Goal: Task Accomplishment & Management: Use online tool/utility

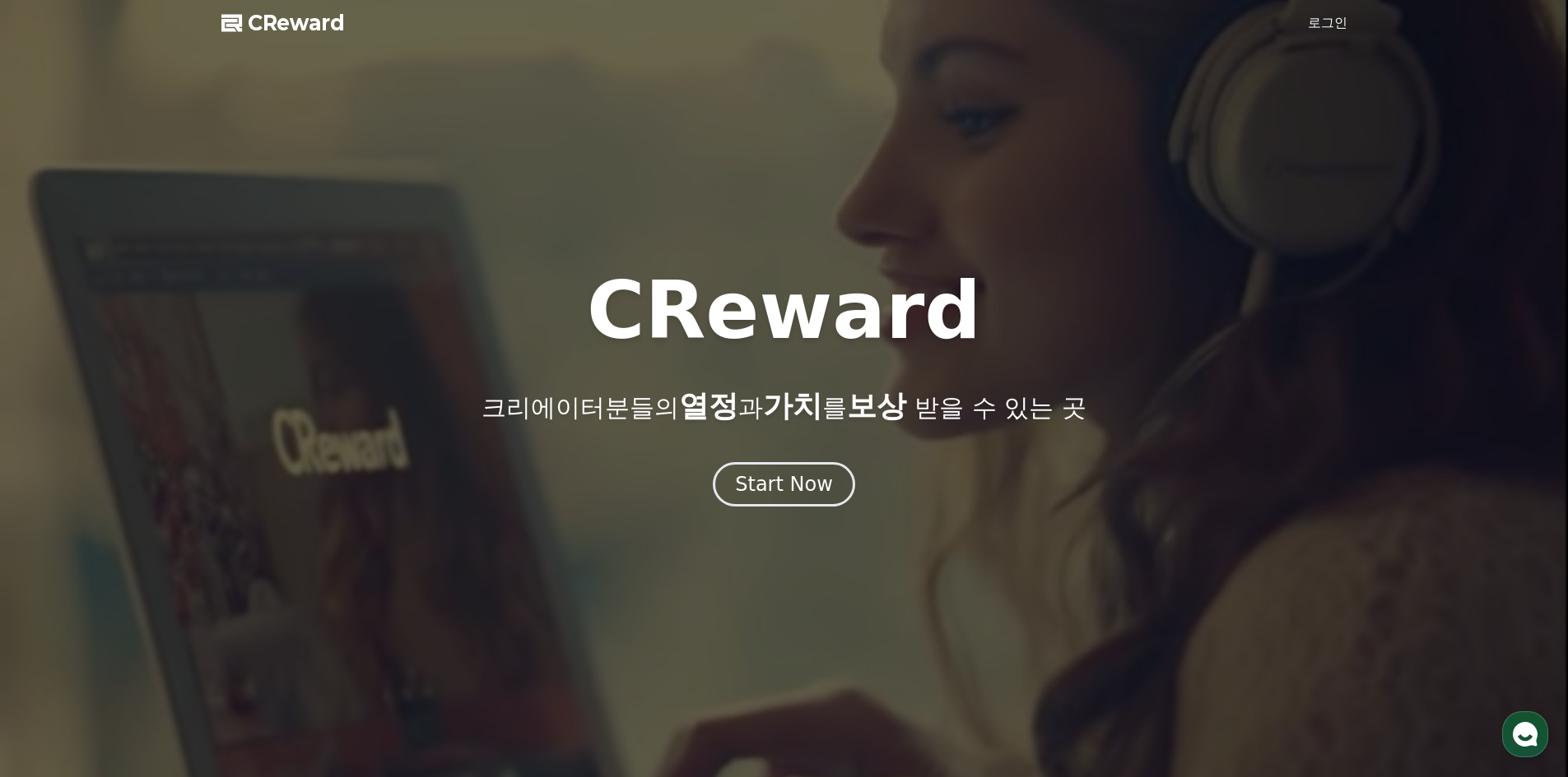
click at [1334, 17] on link "로그인" at bounding box center [1328, 23] width 40 height 20
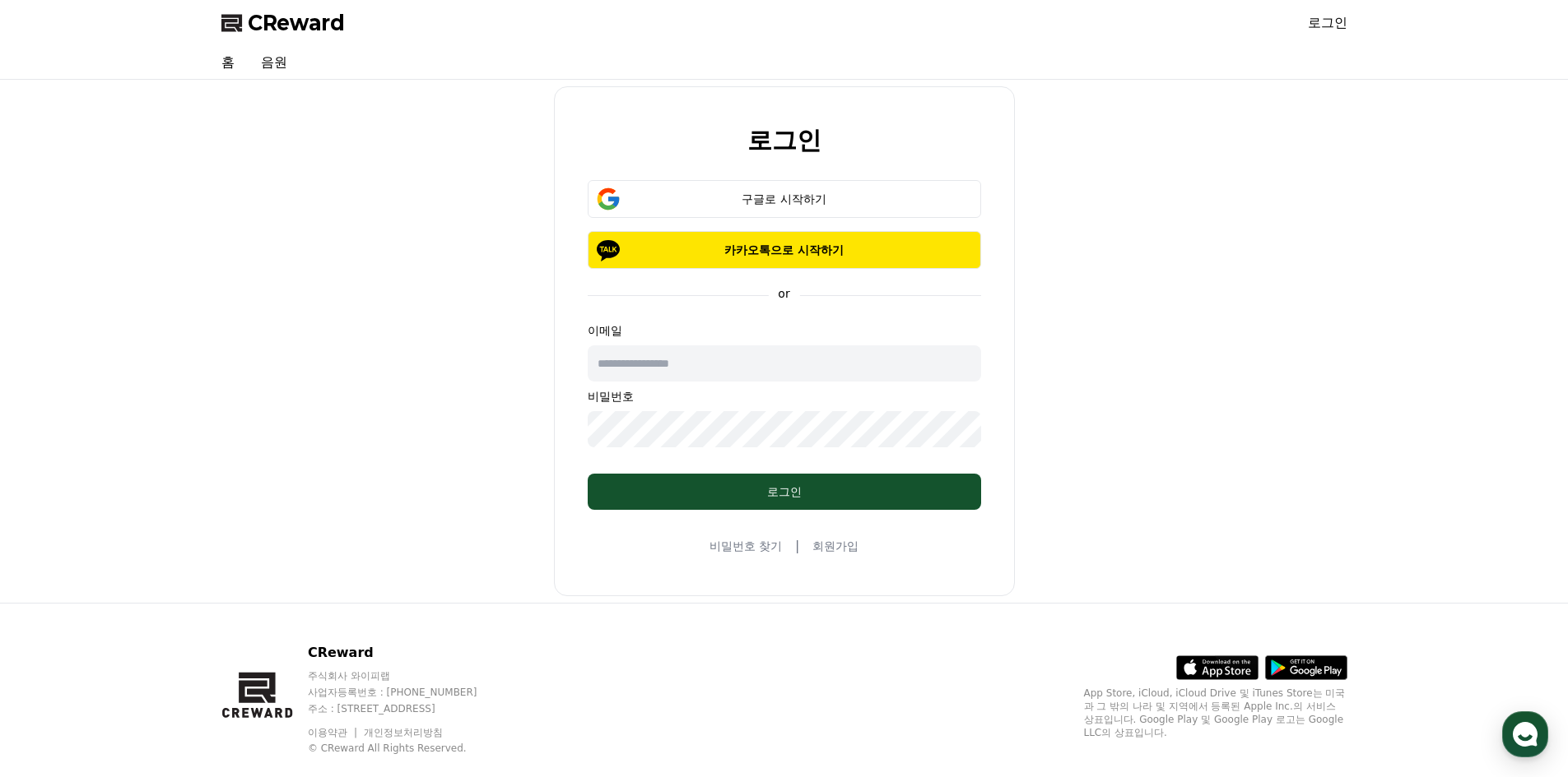
click at [795, 379] on input "text" at bounding box center [784, 364] width 393 height 36
type input "*"
type input "**********"
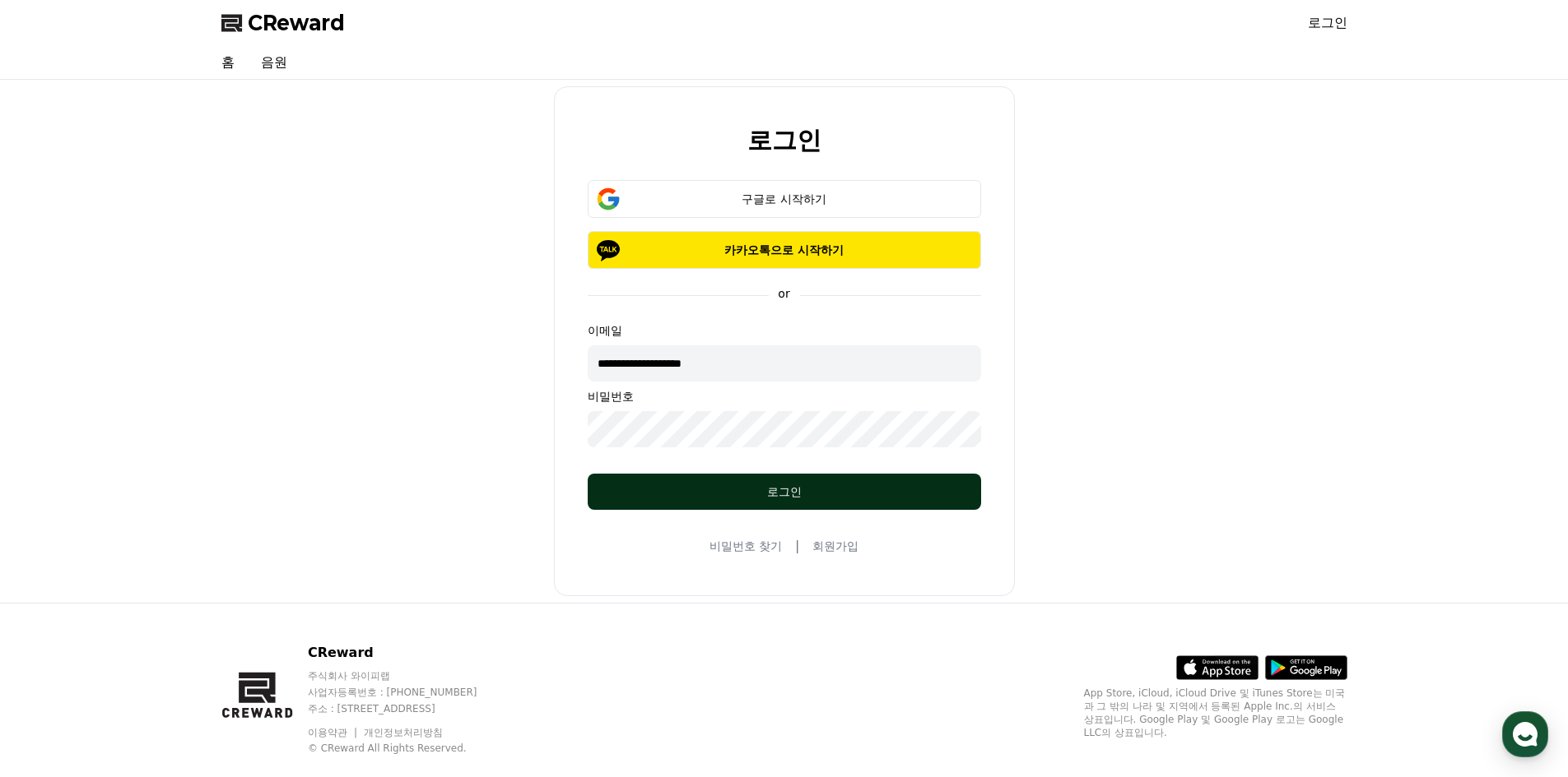
click at [847, 505] on button "로그인" at bounding box center [784, 492] width 393 height 36
click at [852, 506] on button "로그인" at bounding box center [784, 492] width 393 height 36
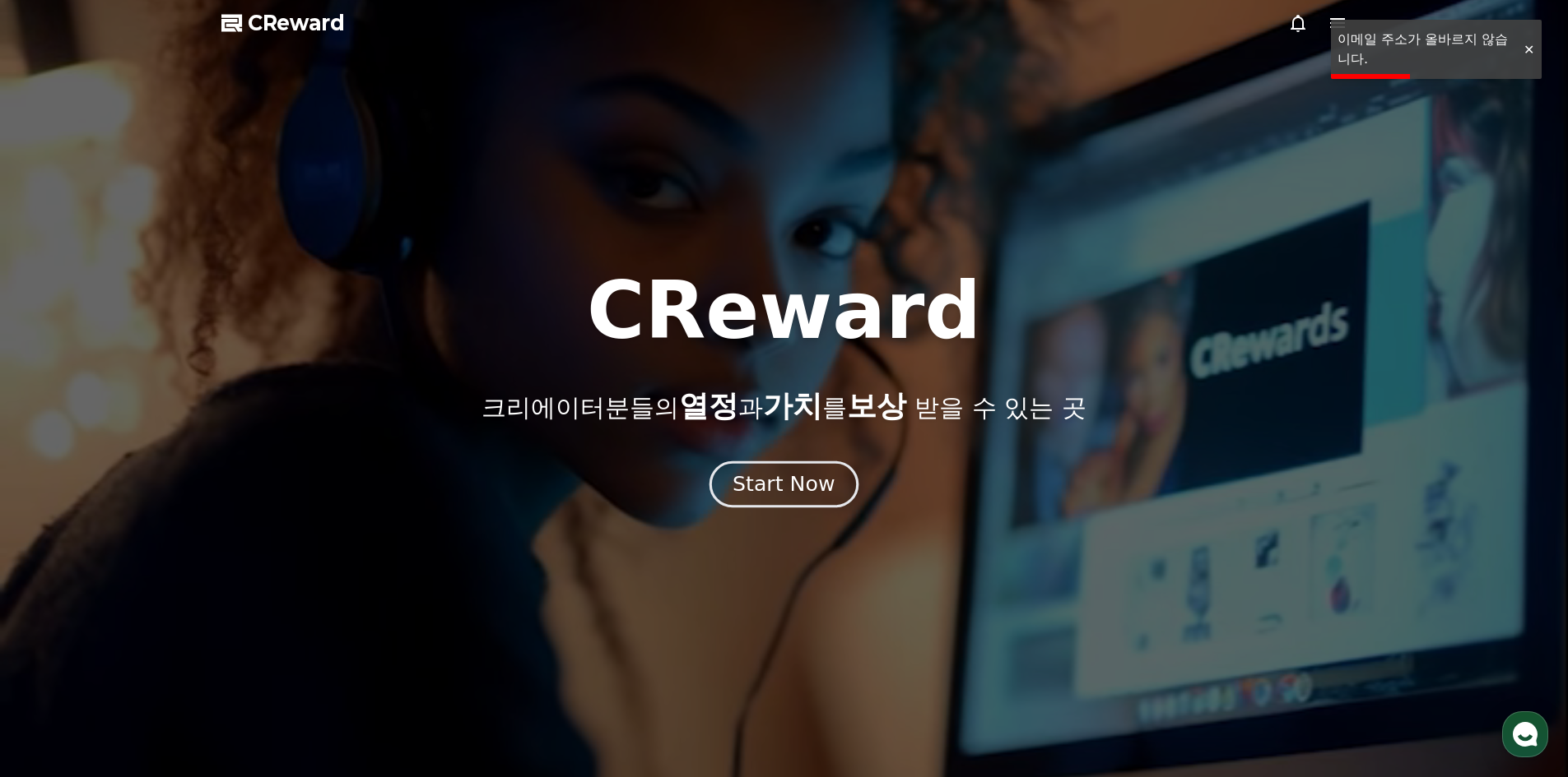
click at [758, 490] on div "Start Now" at bounding box center [783, 485] width 102 height 28
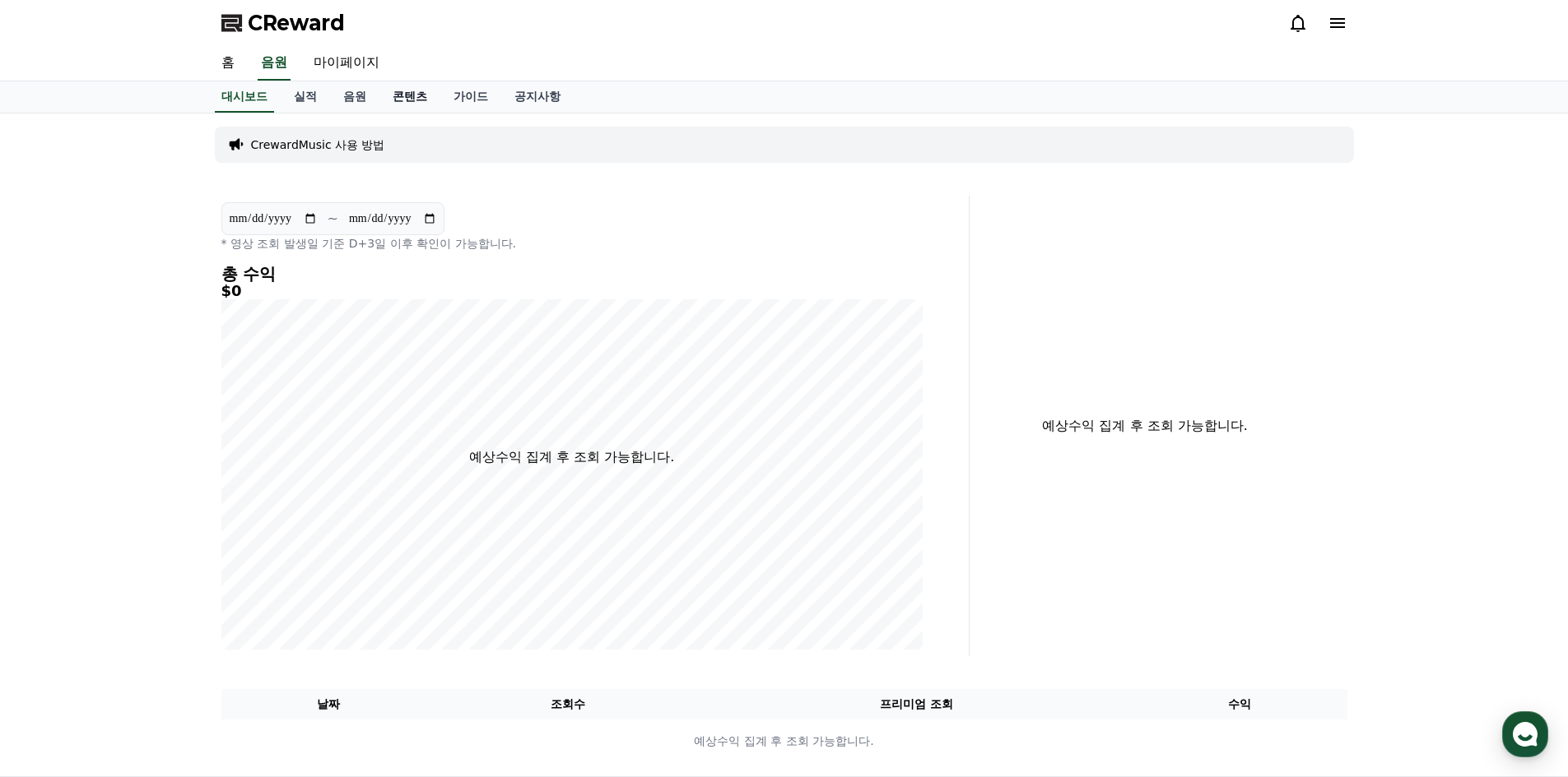
click at [413, 99] on link "콘텐츠" at bounding box center [410, 97] width 61 height 31
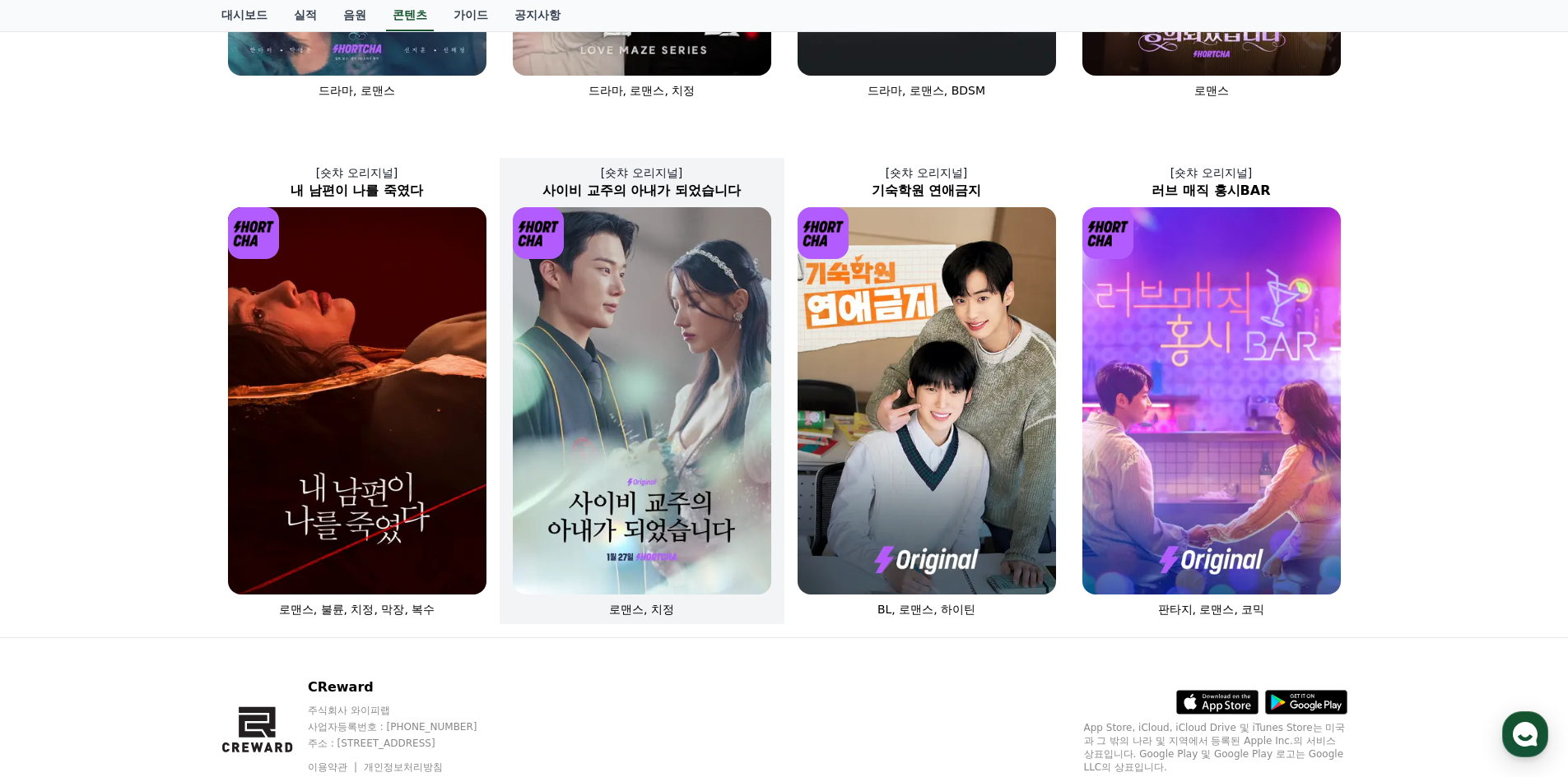
scroll to position [573, 0]
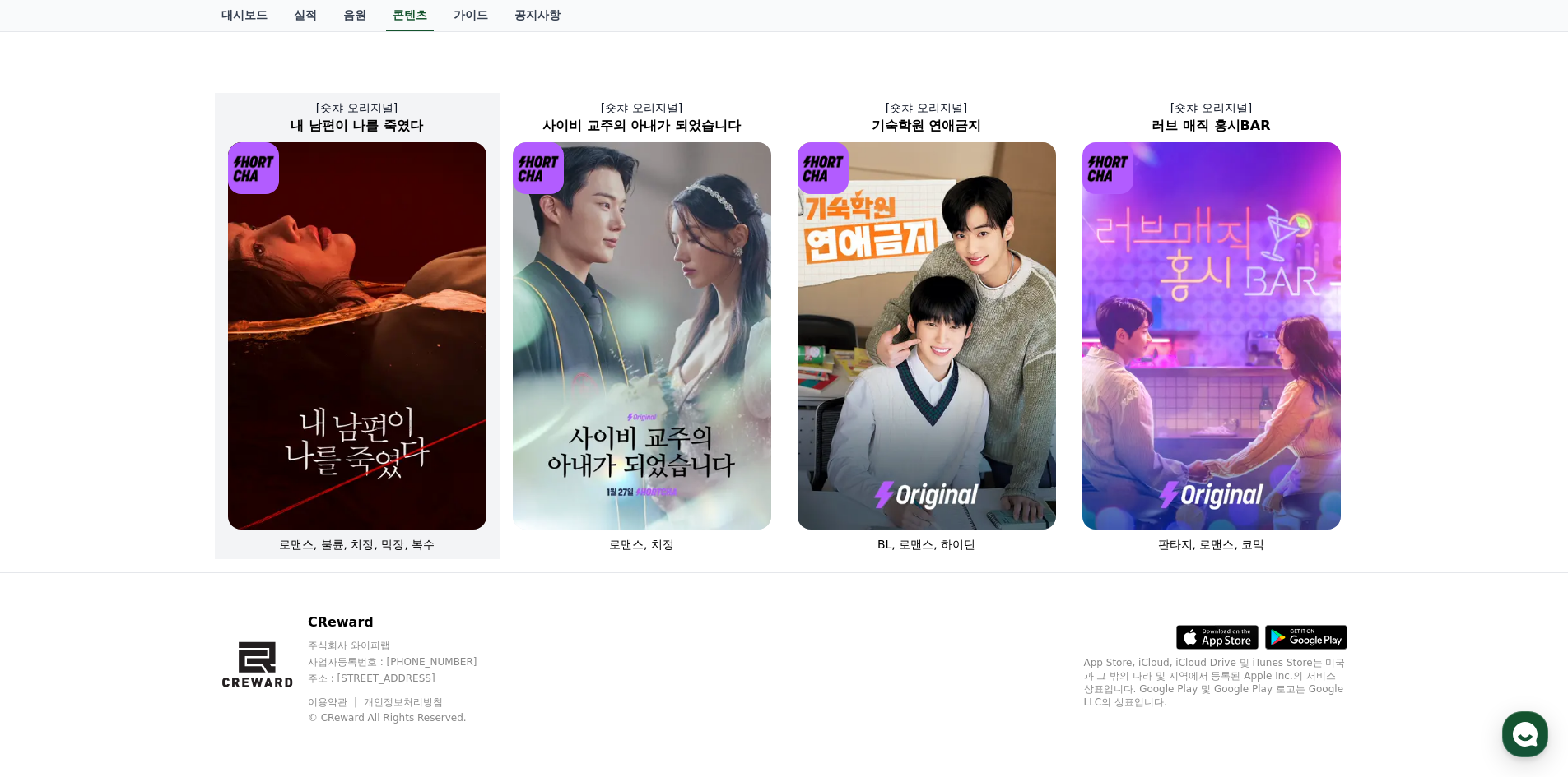
click at [382, 311] on img at bounding box center [357, 336] width 258 height 387
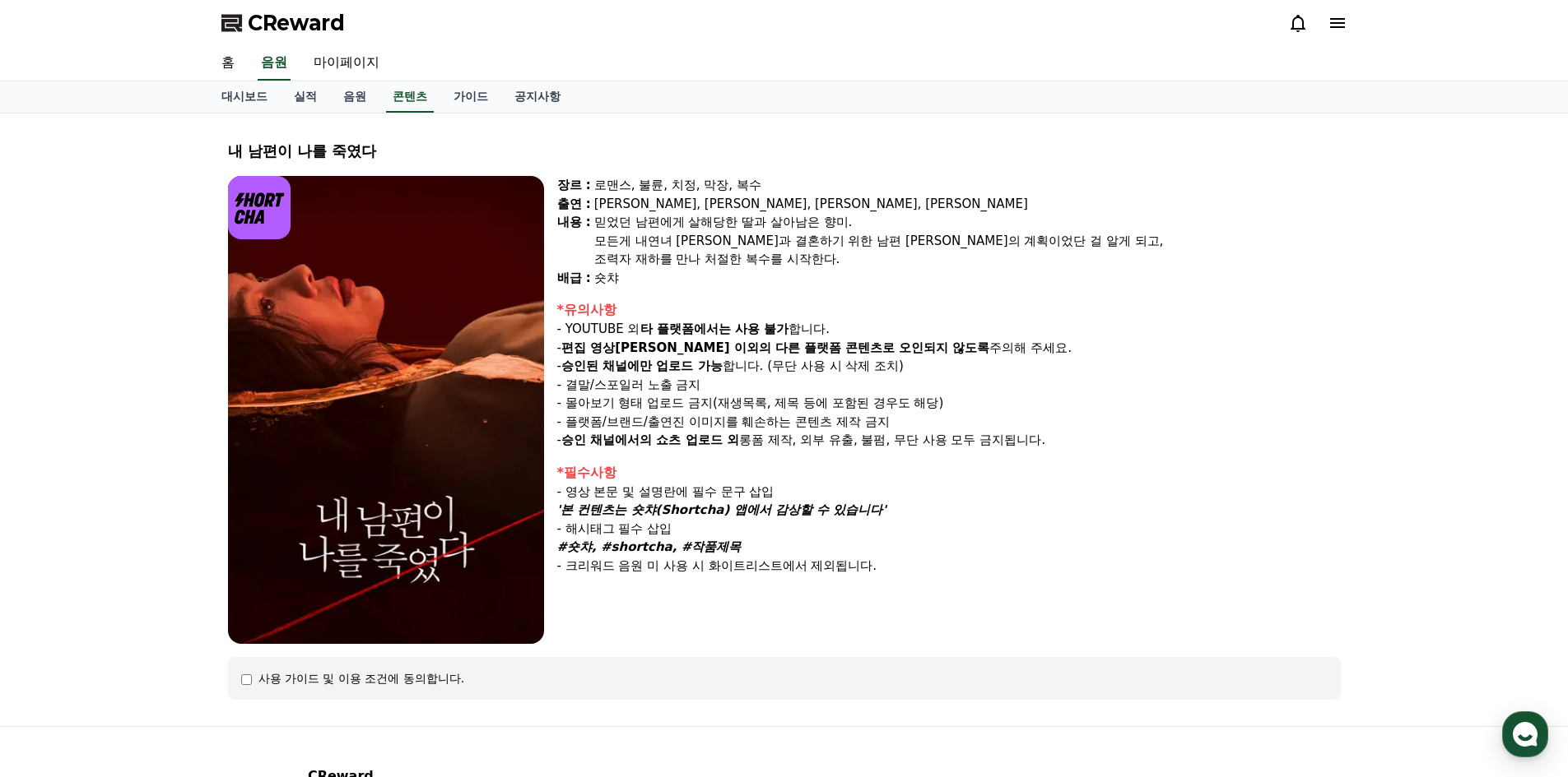
select select
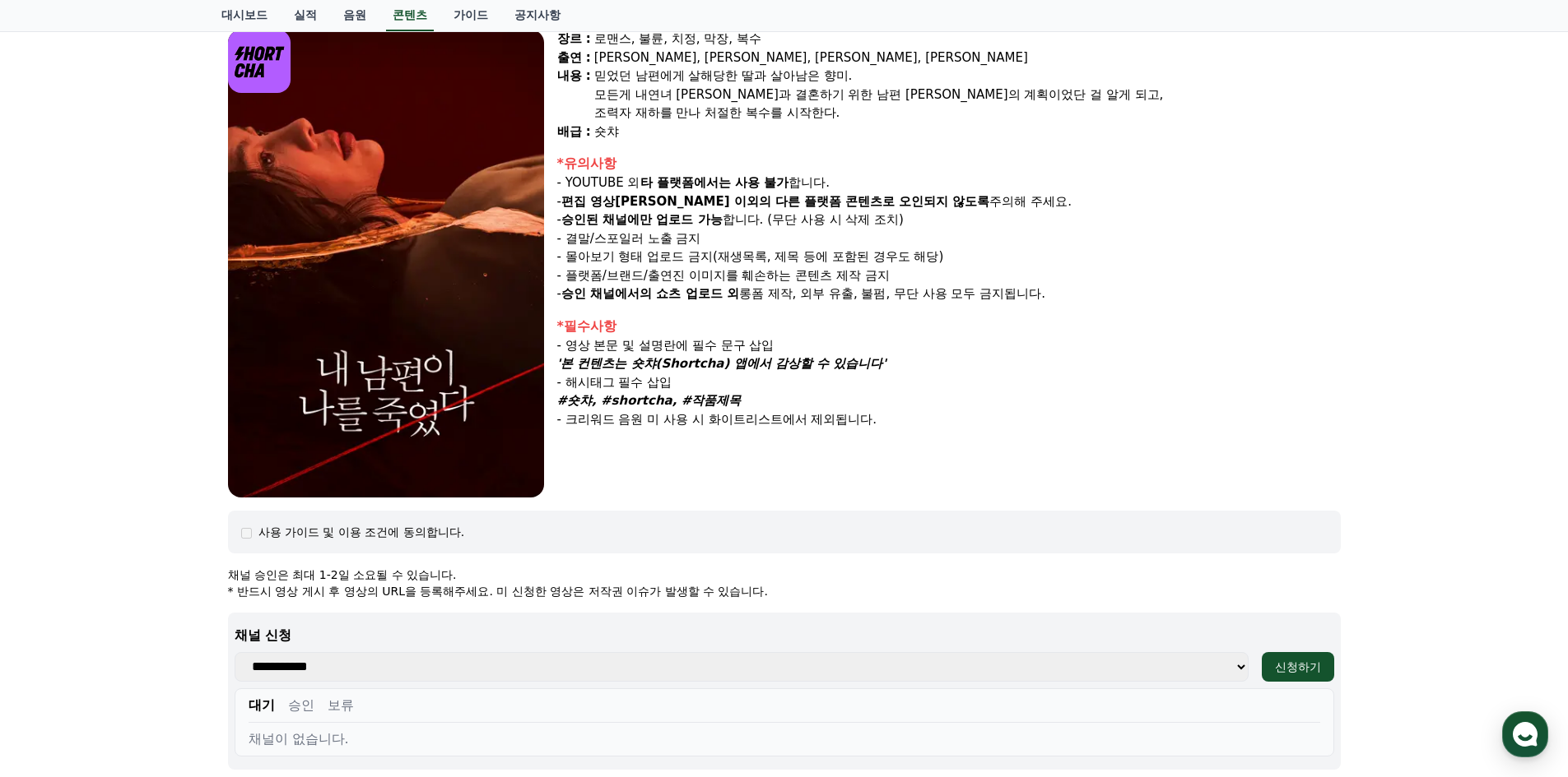
scroll to position [411, 0]
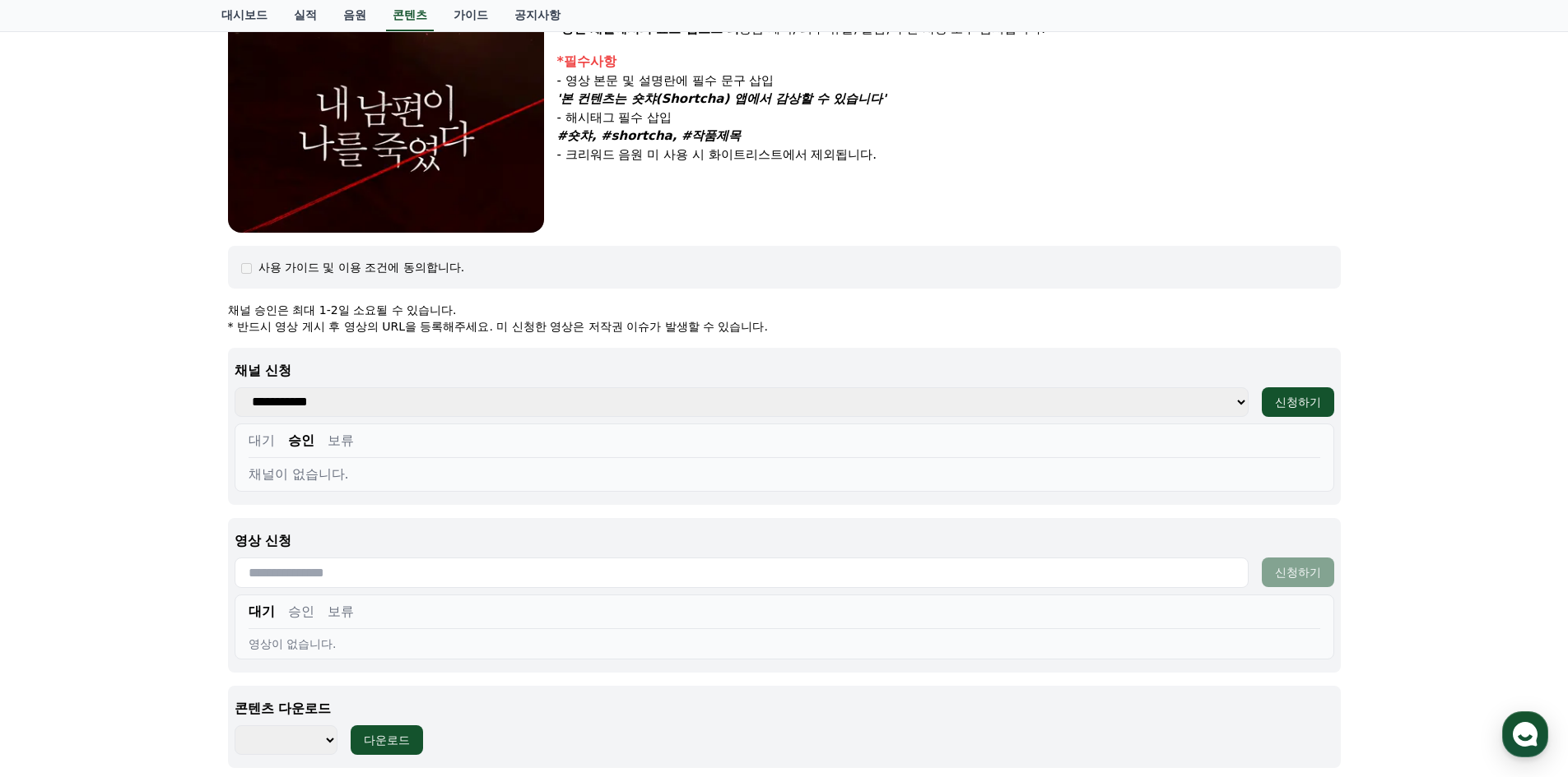
click at [251, 261] on div "사용 가이드 및 이용 조건에 동의합니다." at bounding box center [784, 267] width 1086 height 17
click at [247, 275] on div "사용 가이드 및 이용 조건에 동의합니다." at bounding box center [784, 267] width 1086 height 17
click at [257, 440] on button "대기" at bounding box center [262, 441] width 26 height 20
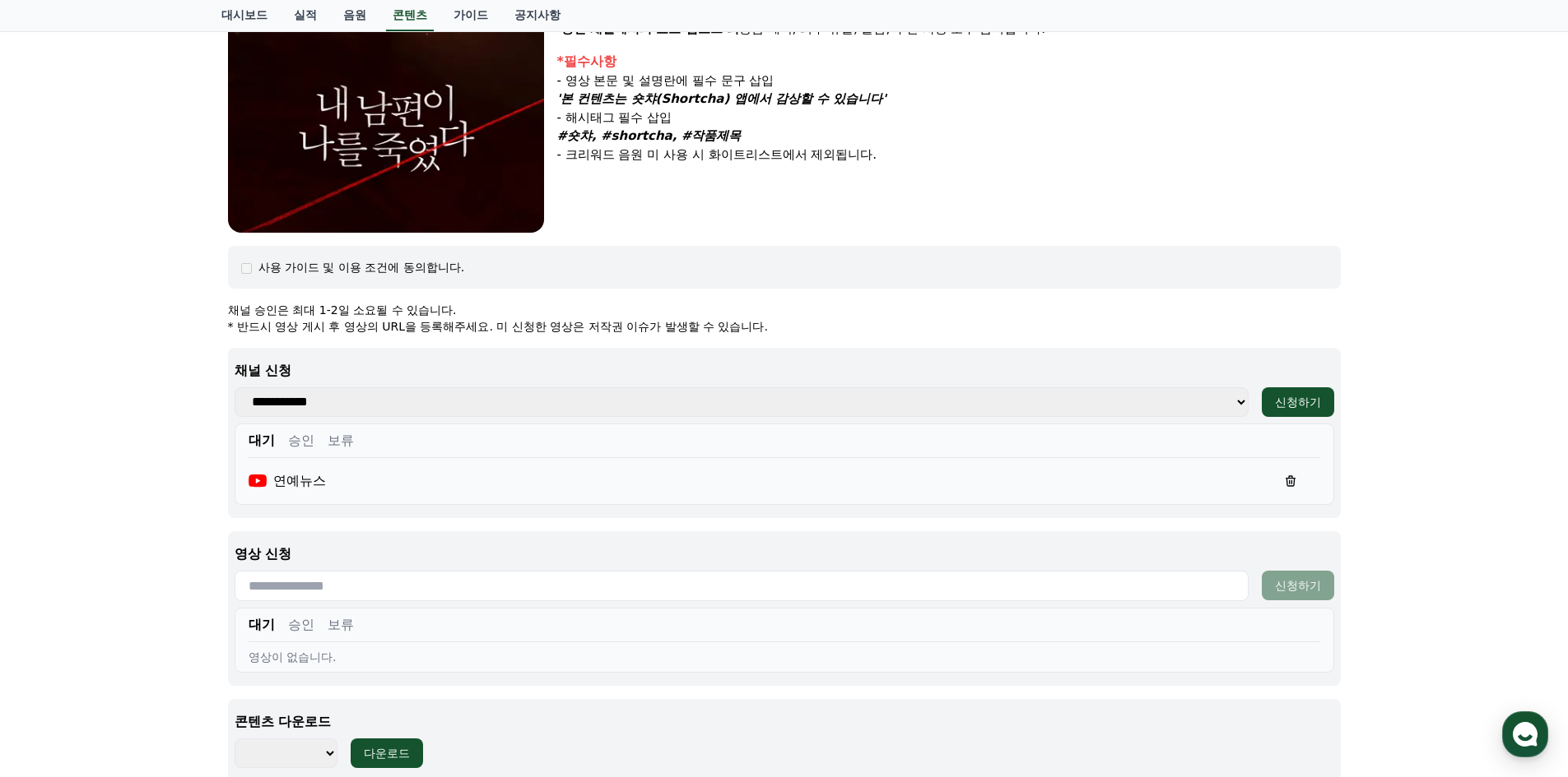
click at [310, 448] on button "승인" at bounding box center [301, 441] width 26 height 20
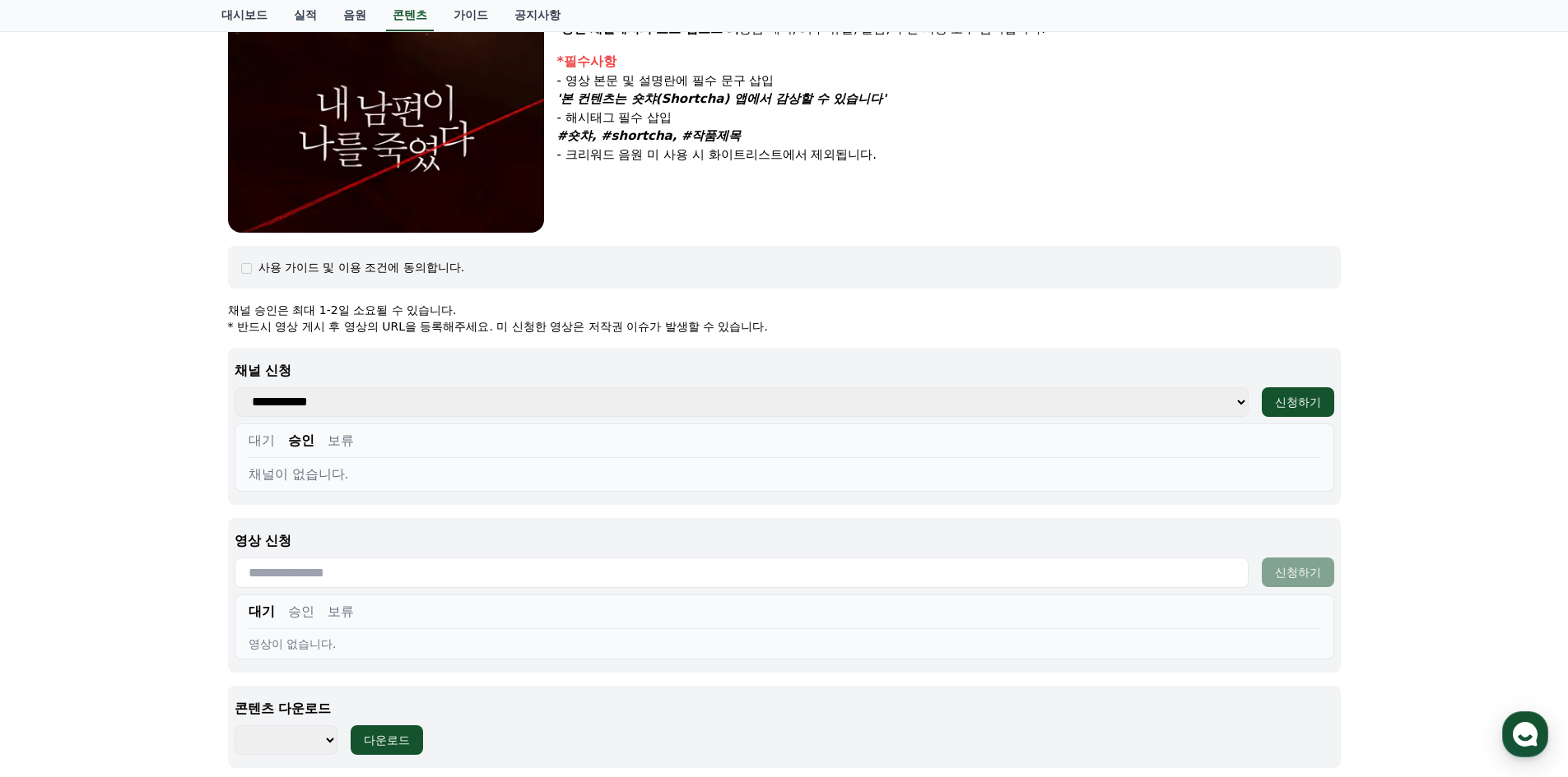
click at [337, 449] on button "보류" at bounding box center [341, 441] width 26 height 20
click at [292, 439] on button "승인" at bounding box center [301, 441] width 26 height 20
click at [251, 439] on button "대기" at bounding box center [262, 441] width 26 height 20
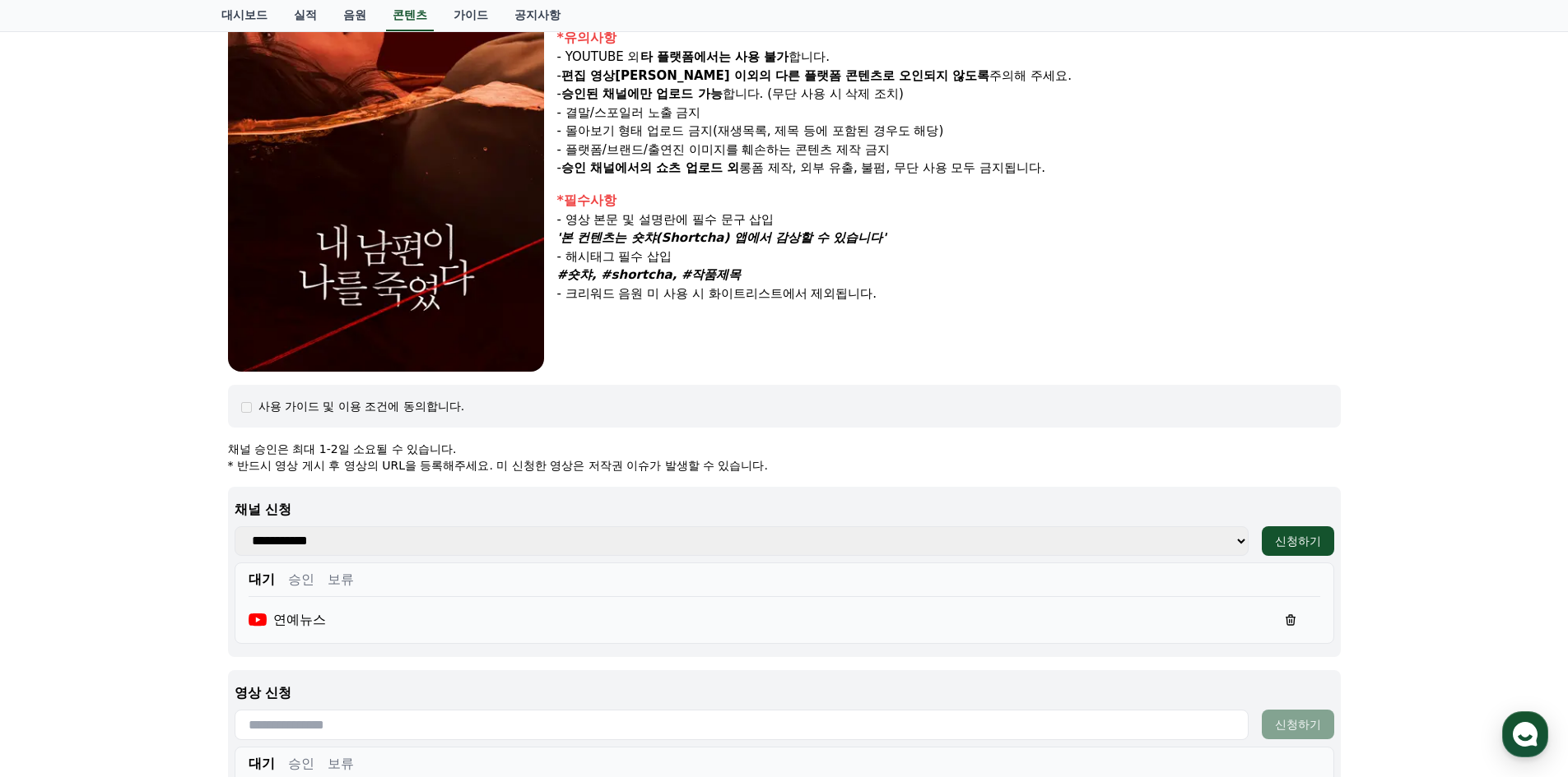
scroll to position [82, 0]
